Goal: Contribute content

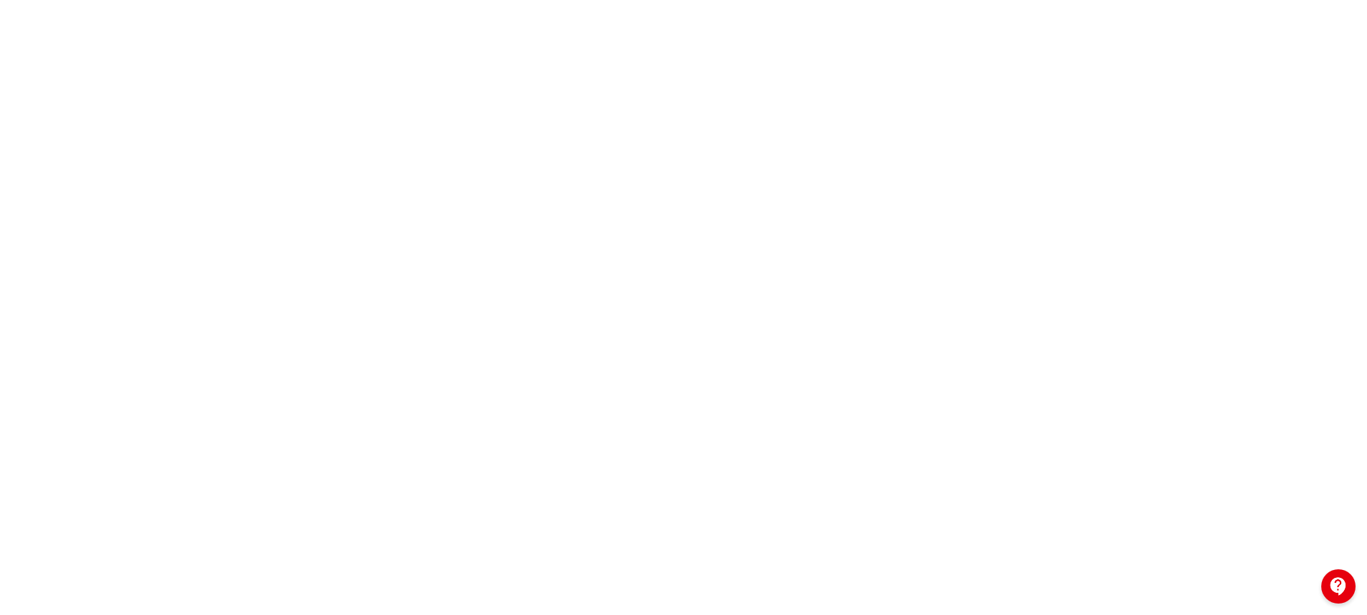
scroll to position [277, 0]
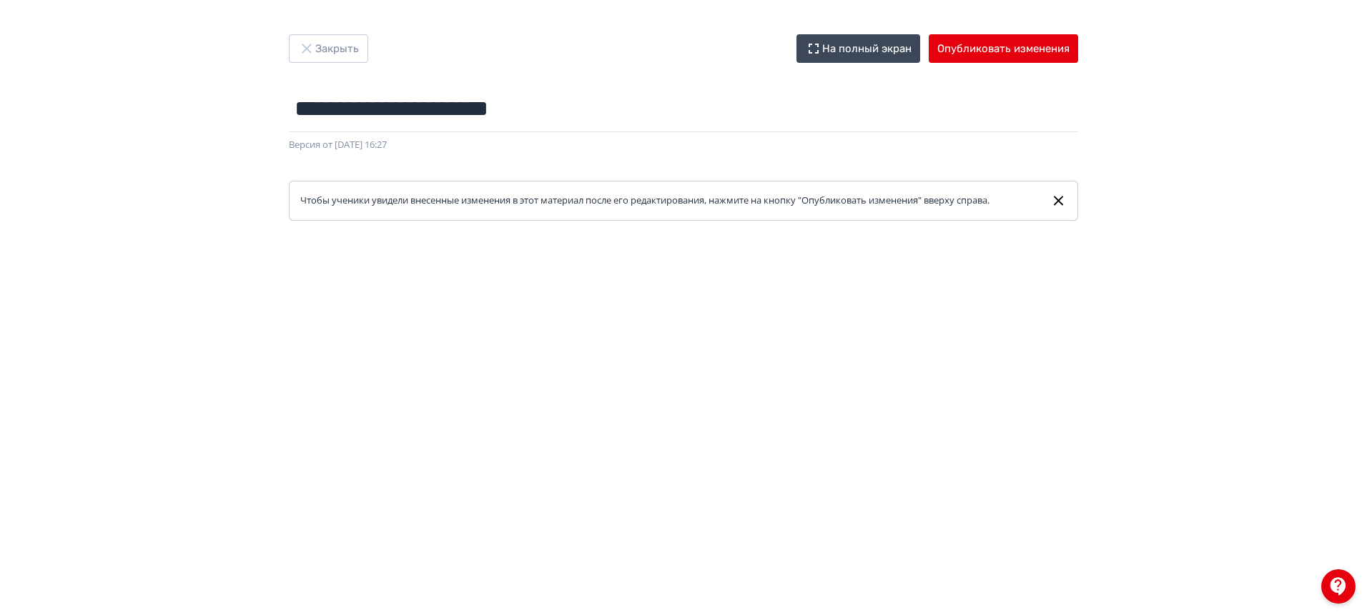
scroll to position [277, 0]
click at [975, 44] on button "Опубликовать изменения" at bounding box center [1003, 48] width 149 height 29
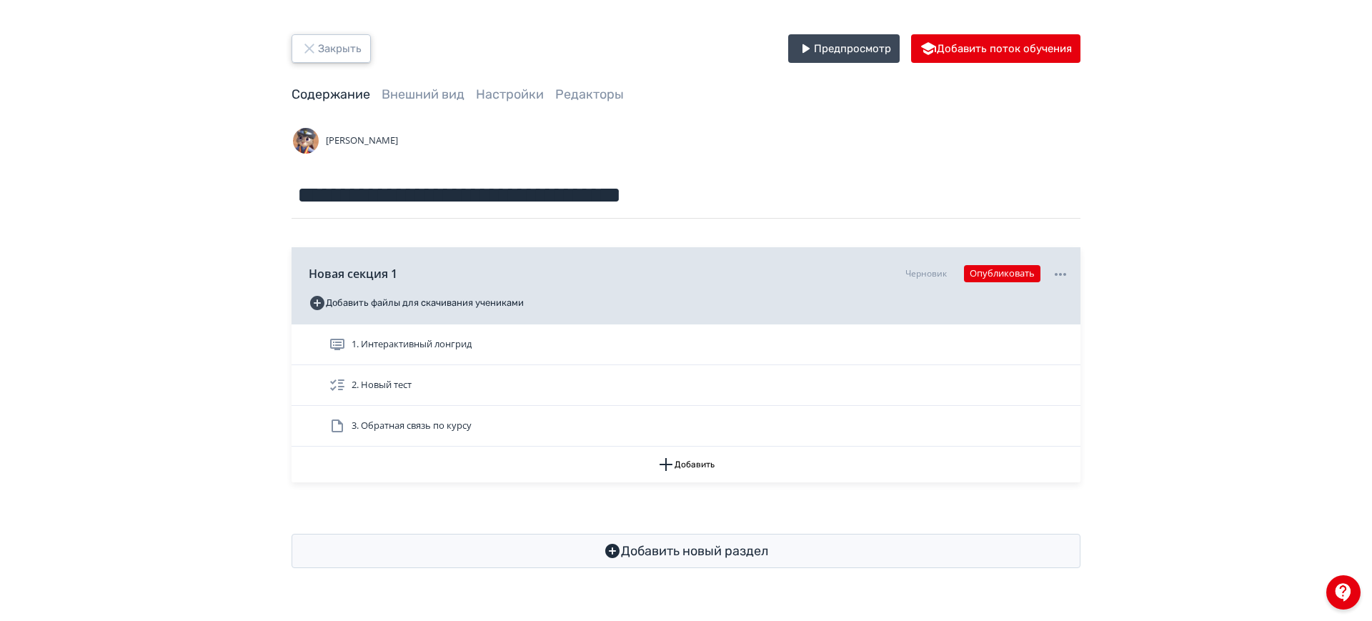
click at [307, 49] on icon "button" at bounding box center [309, 48] width 17 height 17
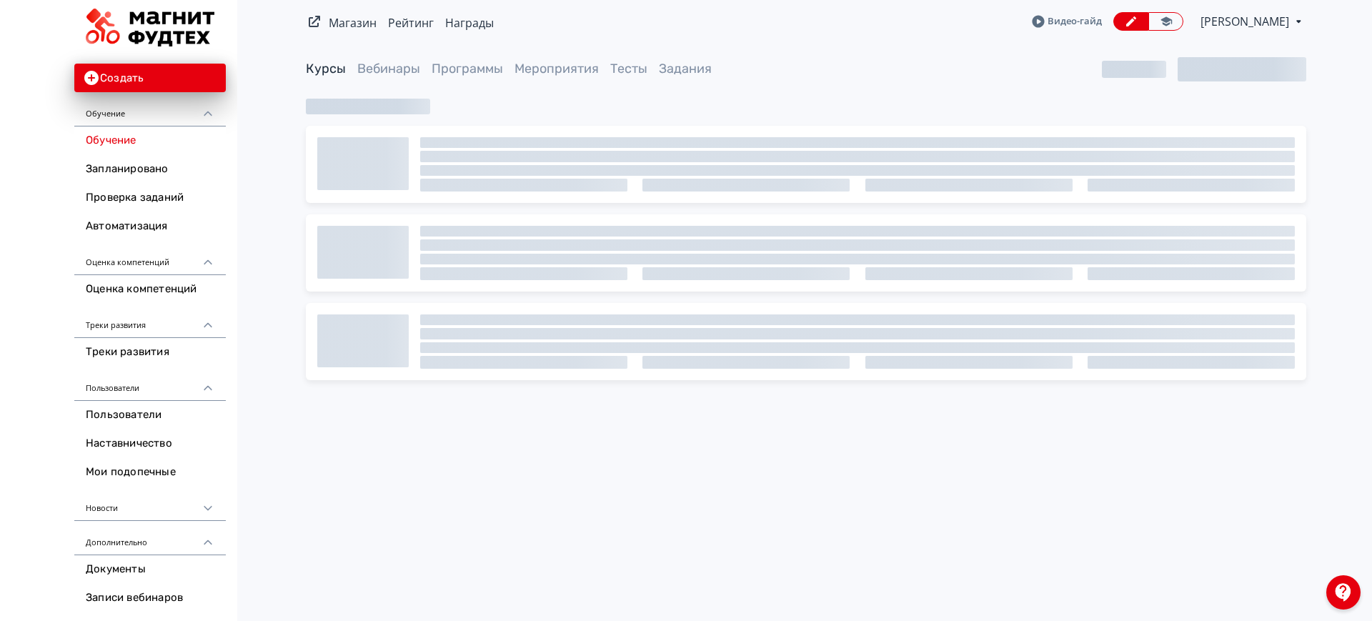
click at [1271, 20] on span "[PERSON_NAME]" at bounding box center [1246, 21] width 91 height 17
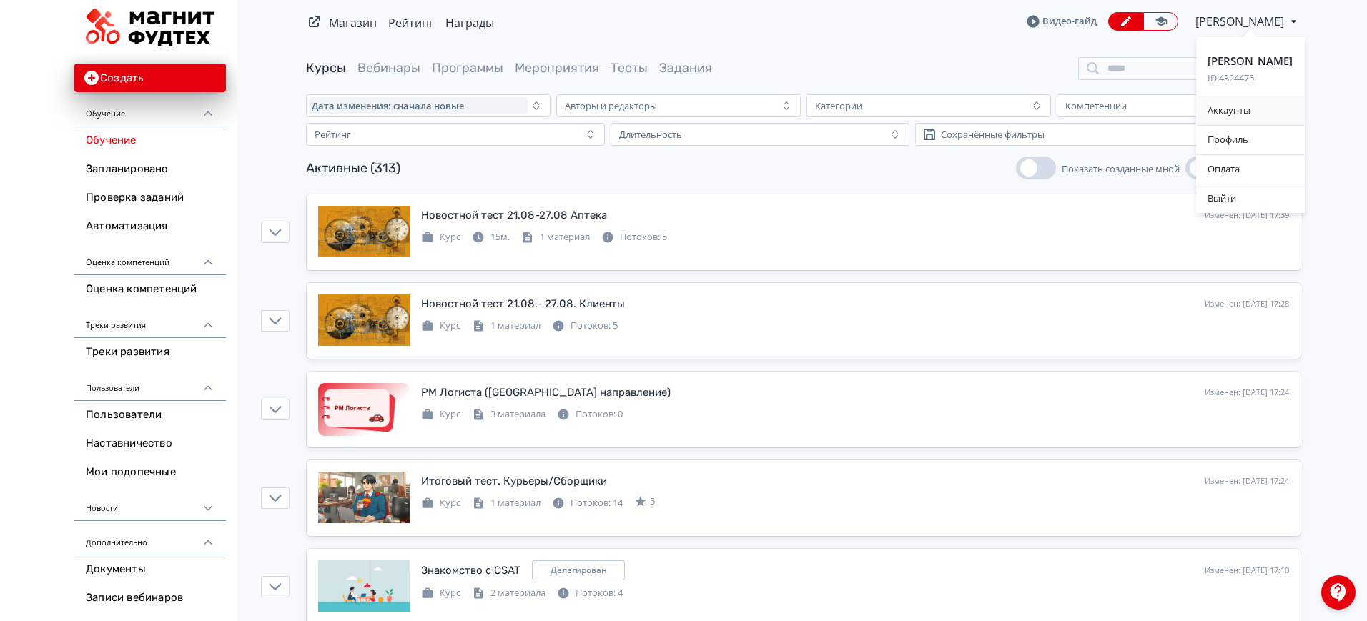
click at [1232, 113] on div "Аккаунты" at bounding box center [1250, 111] width 108 height 29
